Goal: Use online tool/utility: Use online tool/utility

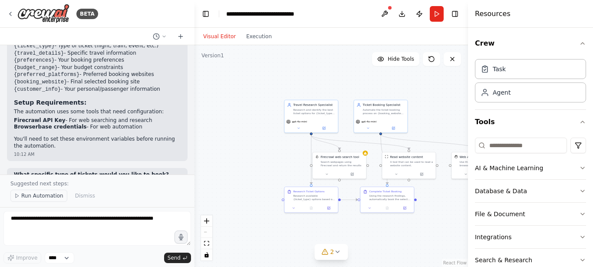
click at [34, 200] on button "Run Automation" at bounding box center [38, 196] width 57 height 12
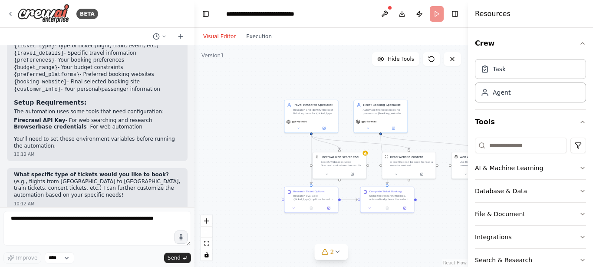
scroll to position [881, 0]
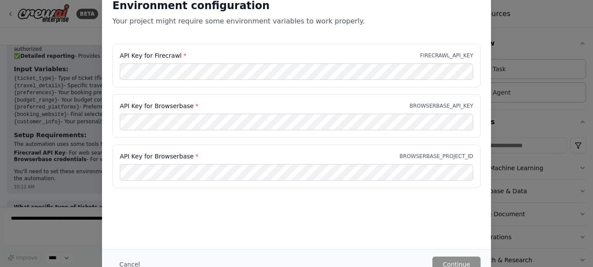
click at [65, 103] on div "Environment configuration Your project might require some environment variables…" at bounding box center [296, 133] width 593 height 267
click at [522, 90] on div "Environment configuration Your project might require some environment variables…" at bounding box center [296, 133] width 593 height 267
click at [538, 40] on div "Environment configuration Your project might require some environment variables…" at bounding box center [296, 133] width 593 height 267
click at [32, 60] on div "Environment configuration Your project might require some environment variables…" at bounding box center [296, 133] width 593 height 267
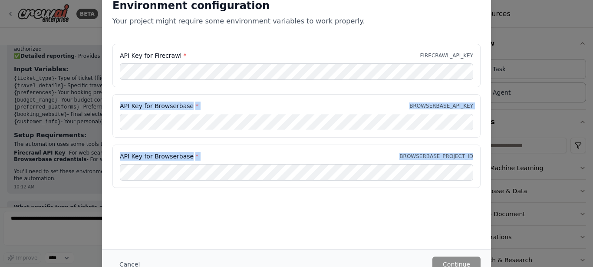
drag, startPoint x: 593, startPoint y: 53, endPoint x: 524, endPoint y: 254, distance: 213.1
click at [593, 179] on div "Environment configuration Your project might require some environment variables…" at bounding box center [296, 133] width 593 height 267
click at [59, 54] on div "Environment configuration Your project might require some environment variables…" at bounding box center [296, 133] width 593 height 267
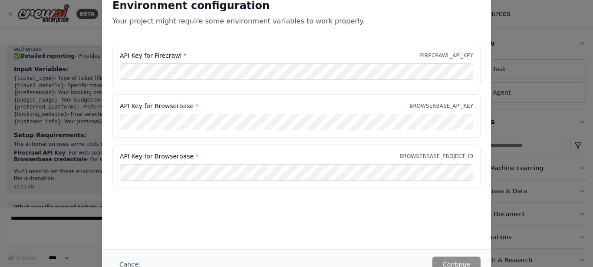
click at [56, 52] on div "Environment configuration Your project might require some environment variables…" at bounding box center [296, 133] width 593 height 267
drag, startPoint x: 218, startPoint y: 112, endPoint x: 219, endPoint y: 86, distance: 26.5
click at [217, 113] on div "API Key for Browserbase * BROWSERBASE_API_KEY" at bounding box center [297, 115] width 368 height 43
click at [440, 49] on div "API Key for Firecrawl * FIRECRAWL_API_KEY" at bounding box center [297, 65] width 368 height 43
click at [444, 53] on p "FIRECRAWL_API_KEY" at bounding box center [446, 55] width 53 height 7
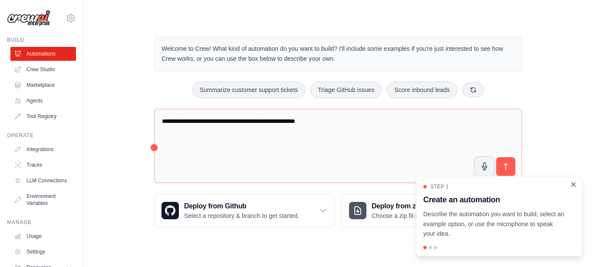
click at [573, 185] on icon "Close walkthrough" at bounding box center [574, 185] width 8 height 8
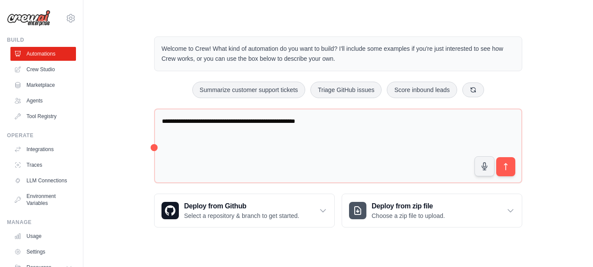
click at [36, 21] on img at bounding box center [28, 18] width 43 height 17
